Goal: Check status: Check status

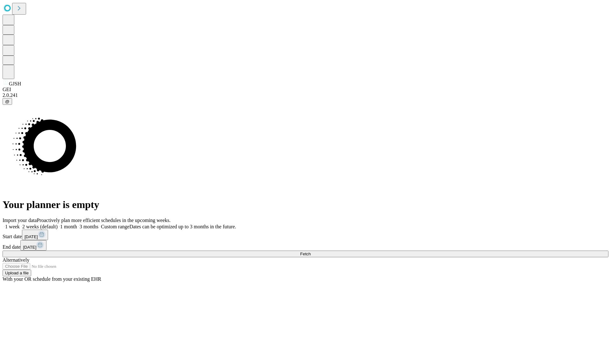
click at [310, 252] on span "Fetch" at bounding box center [305, 254] width 10 height 5
